Goal: Find specific page/section: Find specific page/section

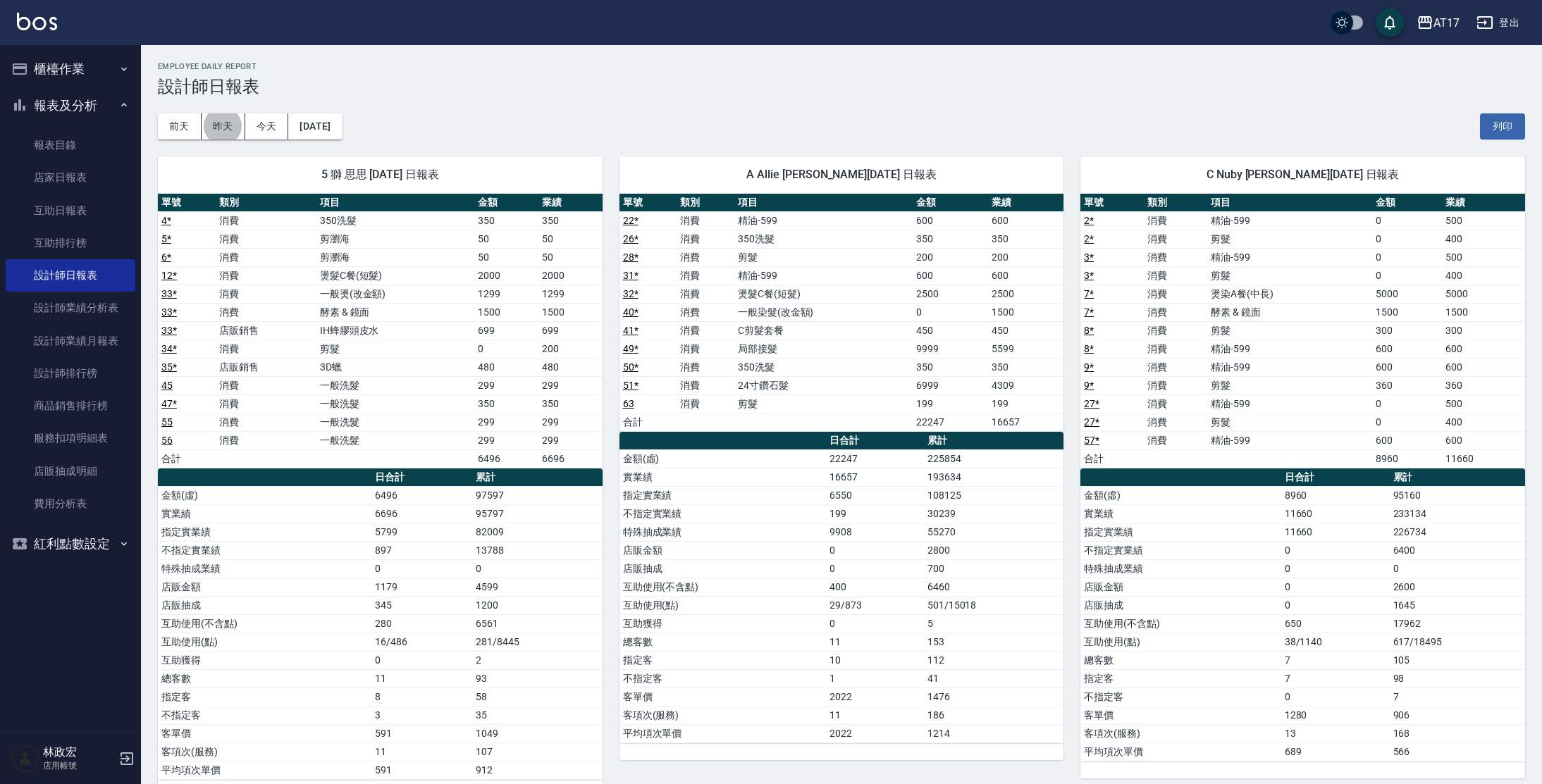
scroll to position [732, 0]
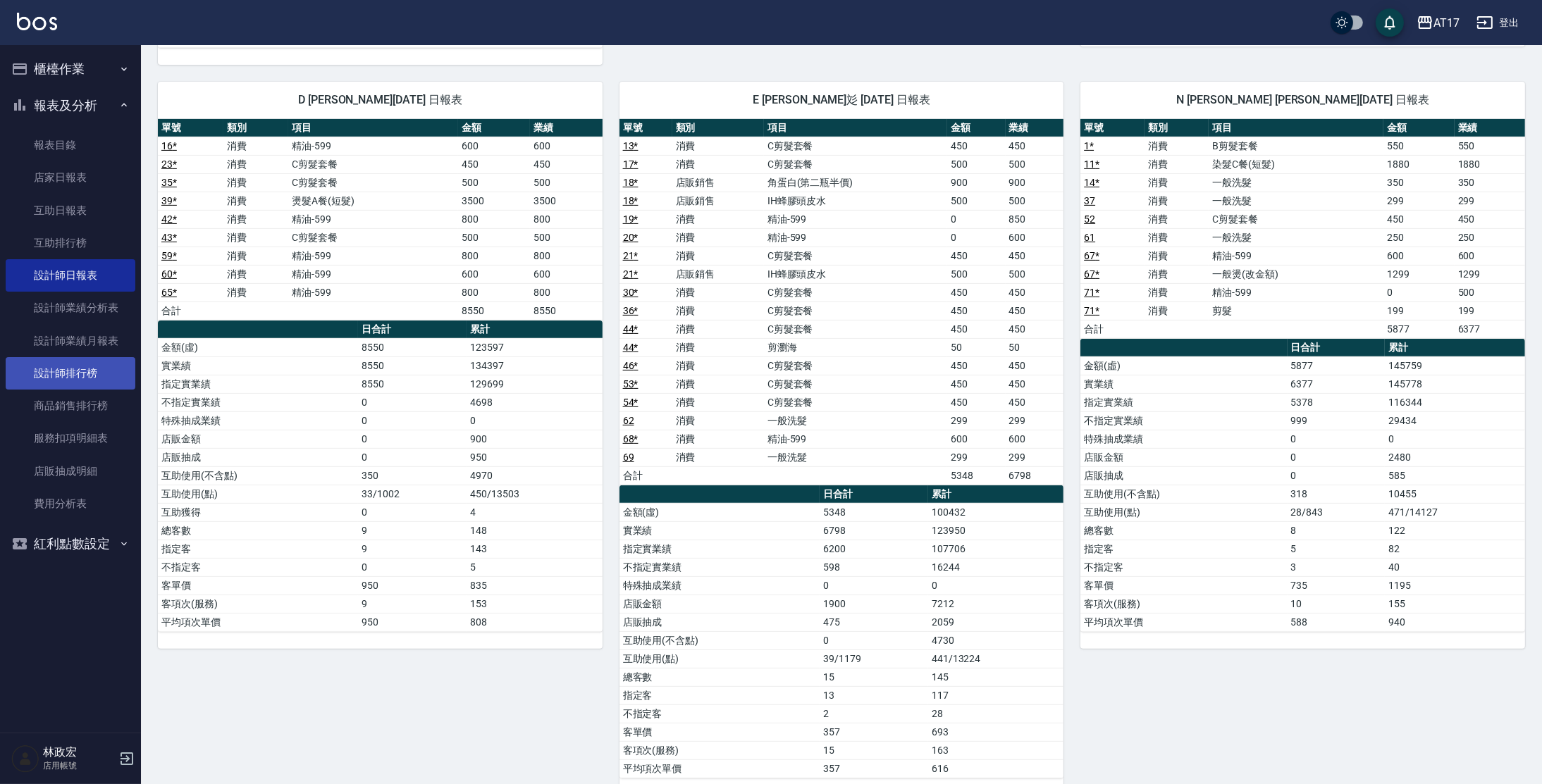
click at [86, 364] on link "設計師排行榜" at bounding box center [70, 373] width 130 height 32
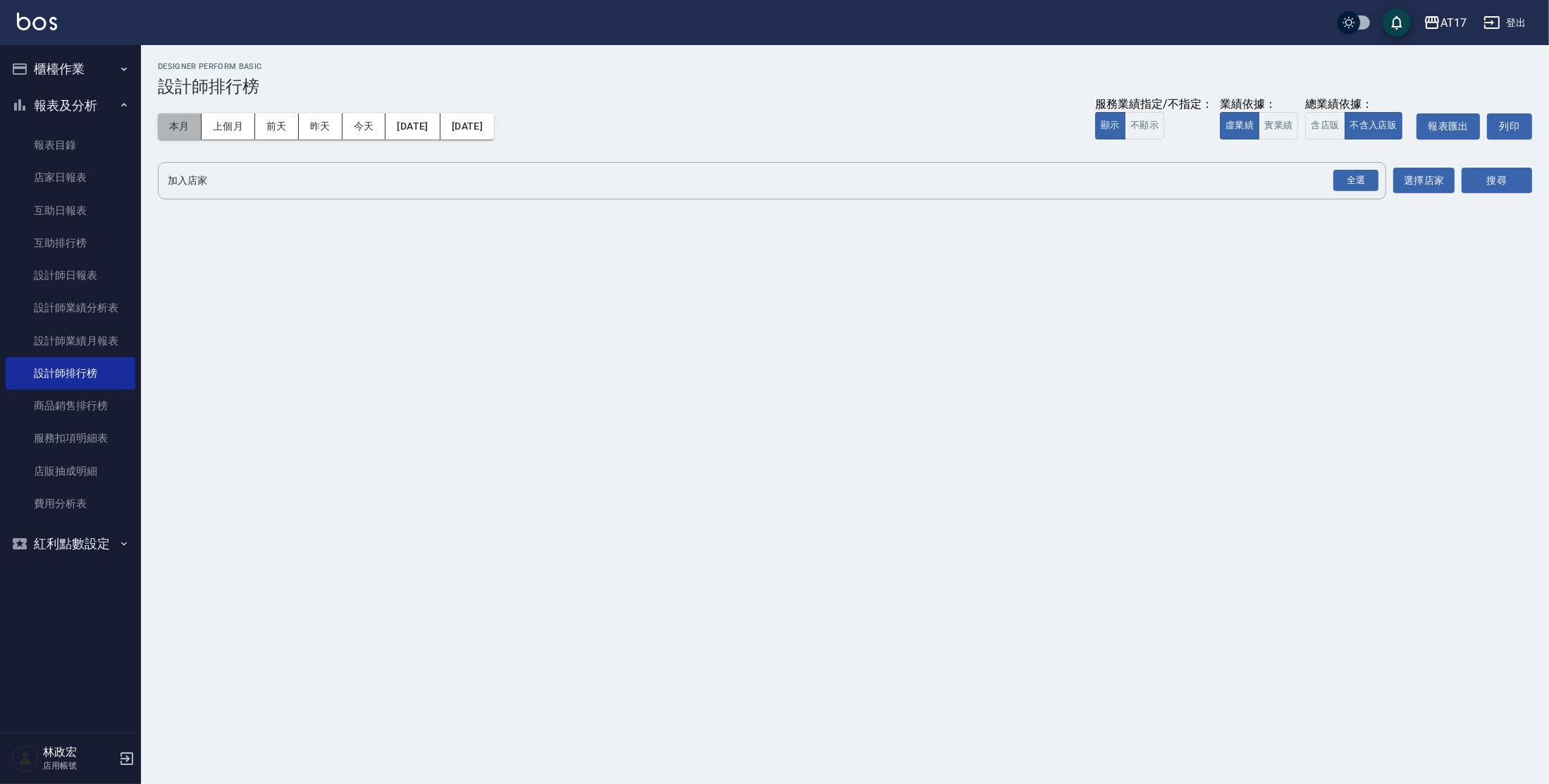
click at [192, 131] on button "本月" at bounding box center [180, 126] width 44 height 26
click at [1279, 131] on button "實業績" at bounding box center [1278, 126] width 39 height 27
click at [1354, 136] on button "不含入店販" at bounding box center [1373, 126] width 58 height 27
click at [1325, 124] on button "含店販" at bounding box center [1324, 126] width 39 height 27
click at [1344, 179] on div "全選" at bounding box center [1356, 180] width 45 height 22
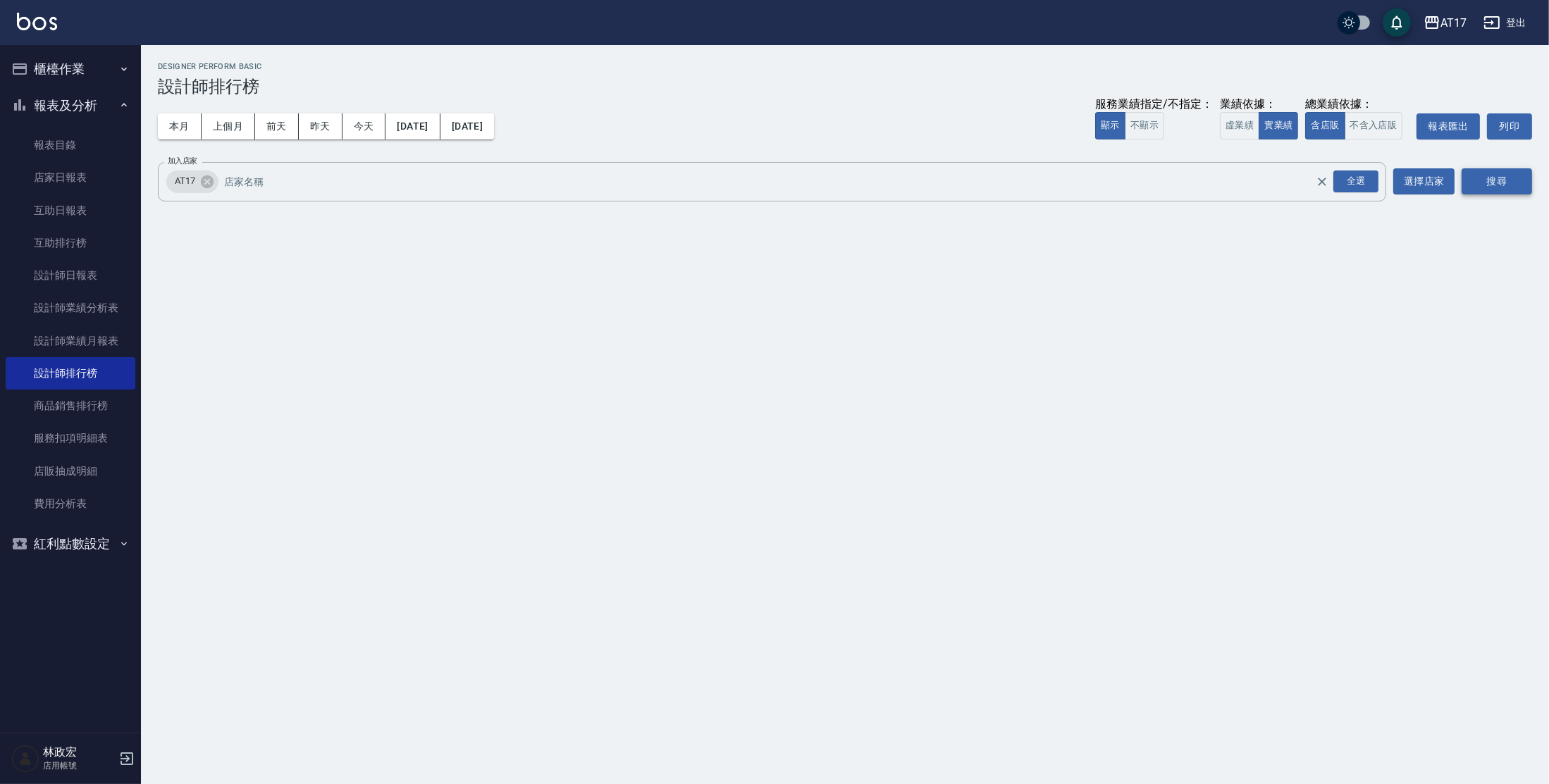
click at [1494, 190] on button "搜尋" at bounding box center [1497, 182] width 70 height 26
